Goal: Transaction & Acquisition: Purchase product/service

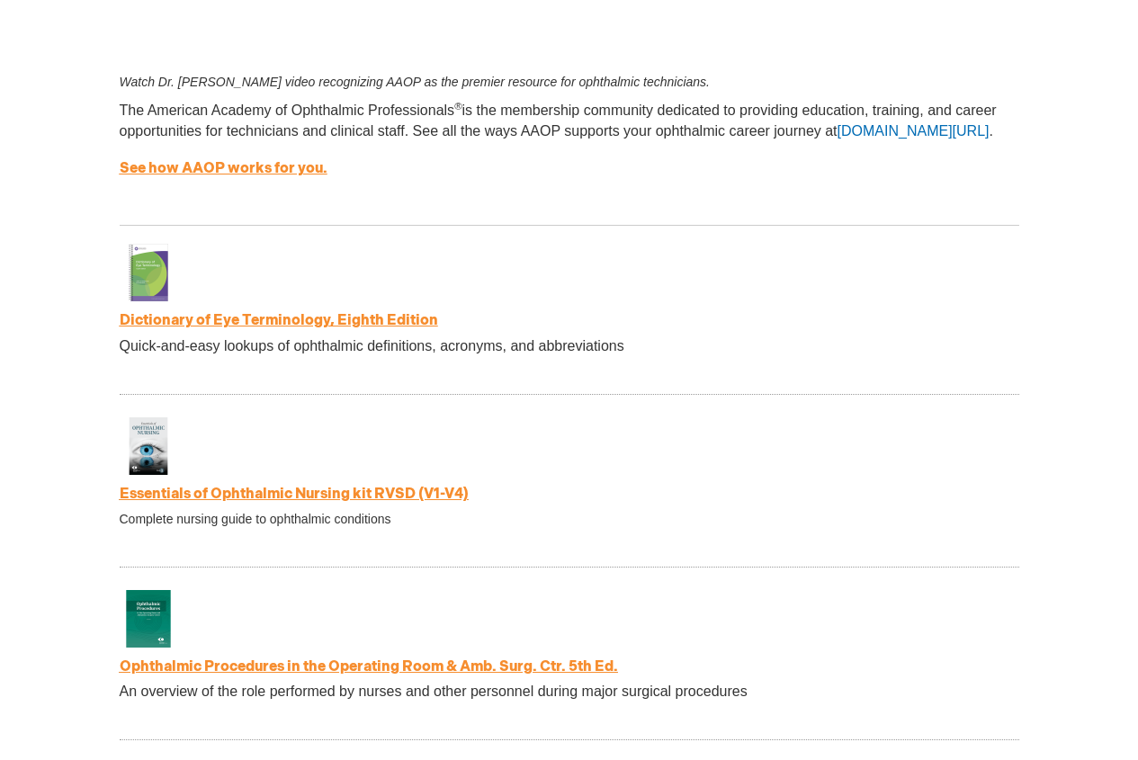
scroll to position [2928, 0]
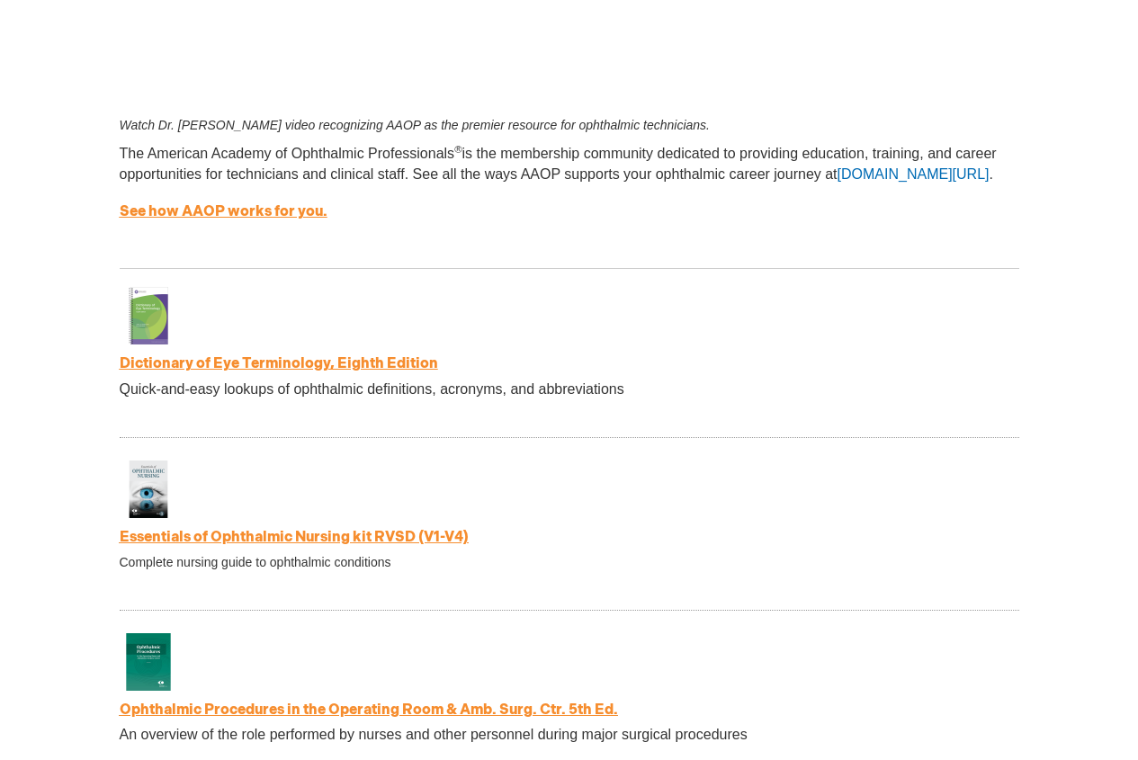
click at [282, 363] on strong "Dictionary of Eye Terminology, Eighth Edition" at bounding box center [570, 364] width 900 height 21
click at [282, 369] on link "Dictionary of Eye Terminology, Eighth Edition" at bounding box center [279, 363] width 318 height 17
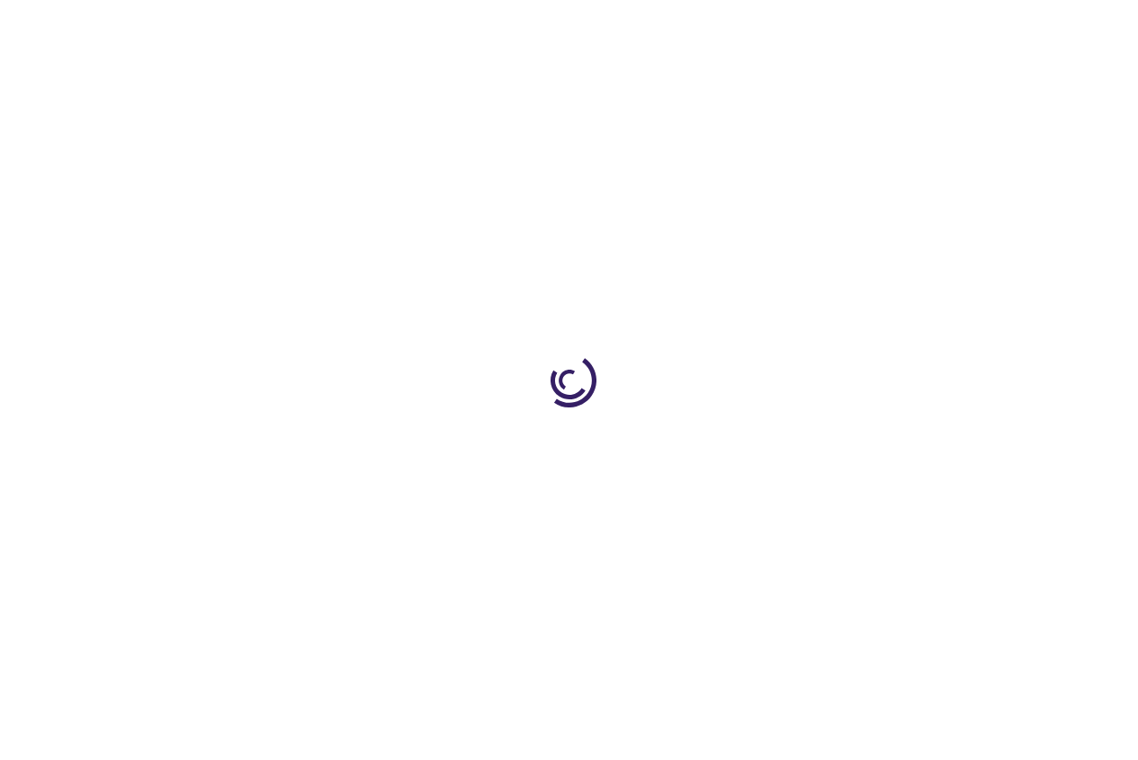
type input "0"
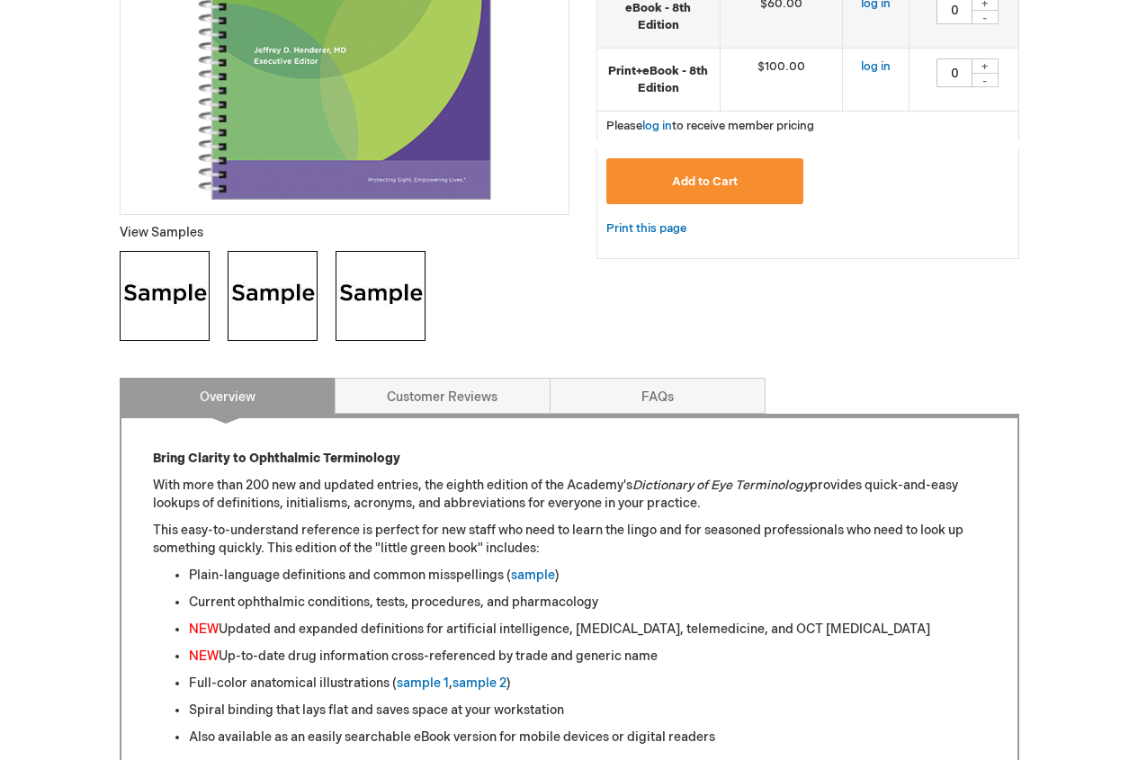
scroll to position [600, 0]
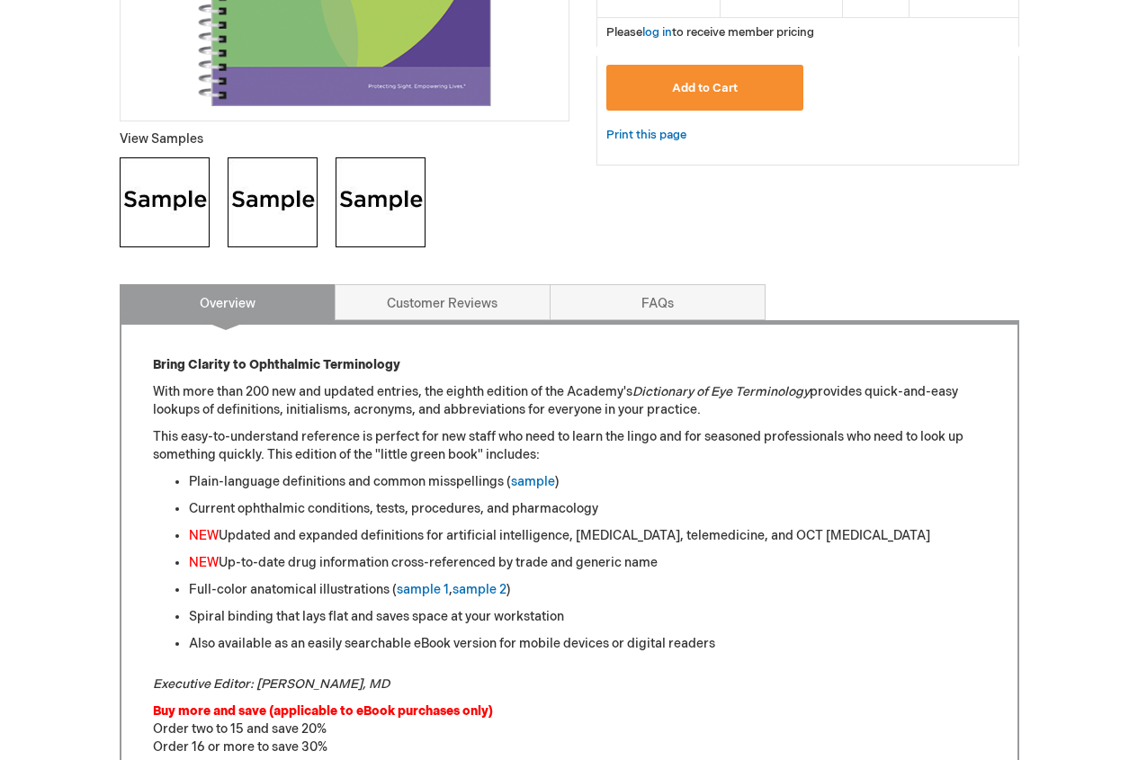
click at [187, 218] on img at bounding box center [165, 202] width 90 height 90
click at [266, 180] on img at bounding box center [273, 202] width 90 height 90
click at [396, 232] on img at bounding box center [381, 202] width 90 height 90
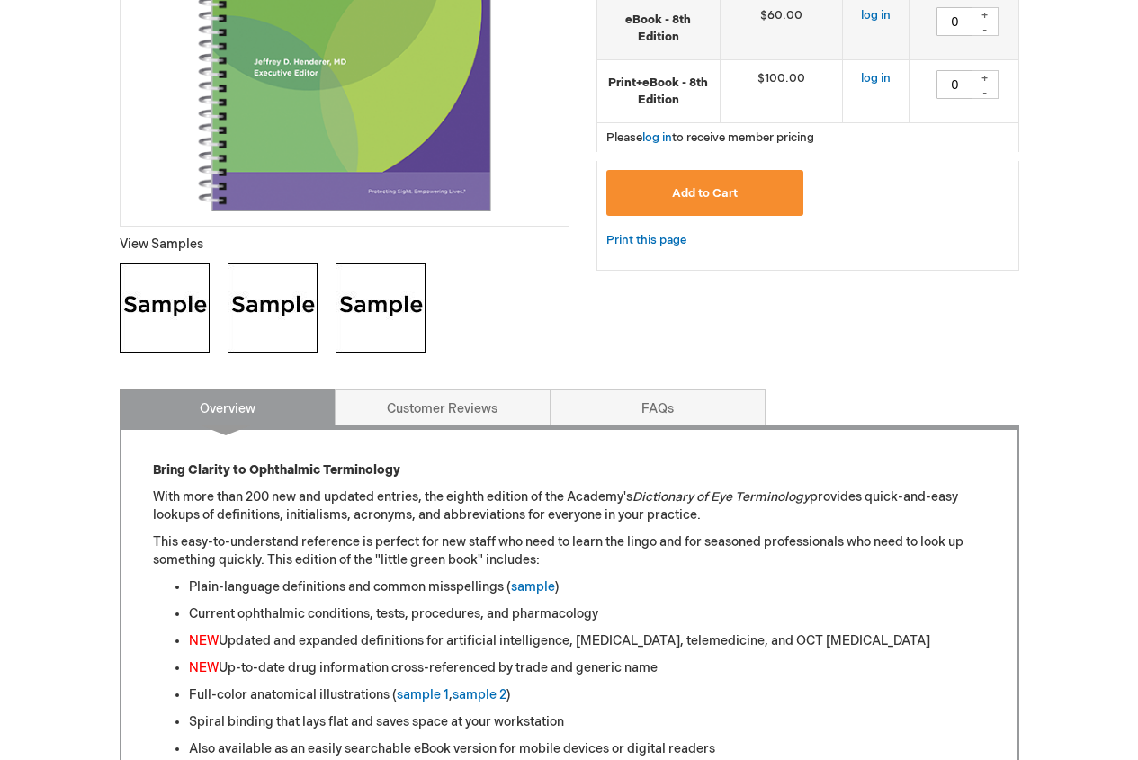
scroll to position [149, 0]
